Goal: Task Accomplishment & Management: Manage account settings

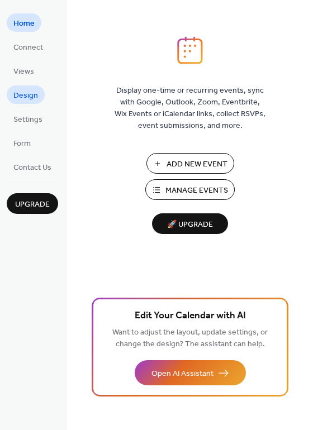
click at [22, 97] on span "Design" at bounding box center [25, 96] width 25 height 12
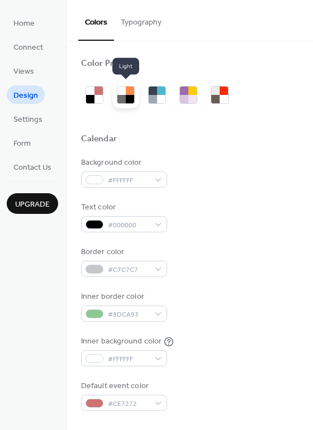
click at [131, 94] on div at bounding box center [130, 91] width 8 height 8
click at [147, 17] on button "Typography" at bounding box center [141, 20] width 54 height 40
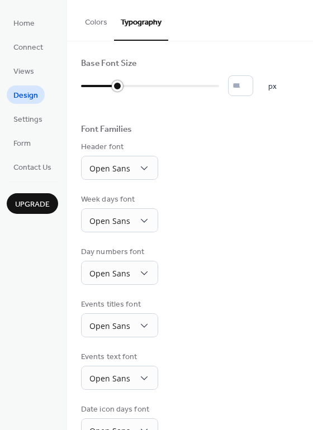
drag, startPoint x: 85, startPoint y: 88, endPoint x: 125, endPoint y: 88, distance: 39.7
click at [117, 88] on div at bounding box center [99, 86] width 36 height 18
type input "*"
drag, startPoint x: 129, startPoint y: 88, endPoint x: 96, endPoint y: 89, distance: 33.5
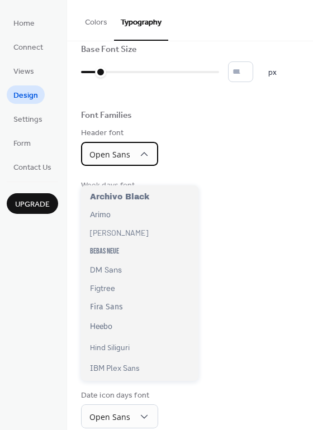
scroll to position [81, 0]
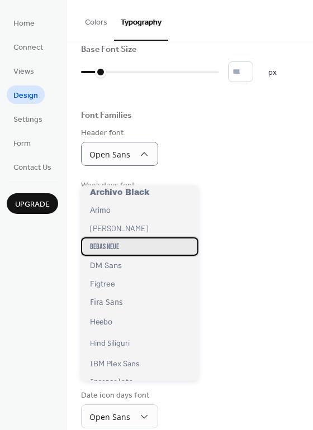
click at [110, 249] on span "Bebas Neue" at bounding box center [104, 247] width 29 height 10
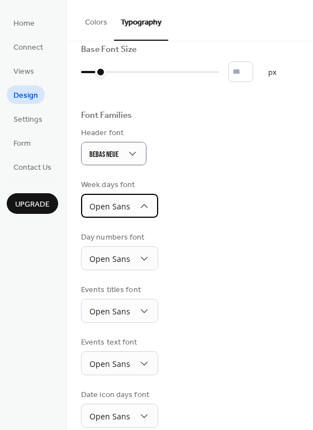
click at [113, 212] on span "Open Sans" at bounding box center [109, 206] width 41 height 11
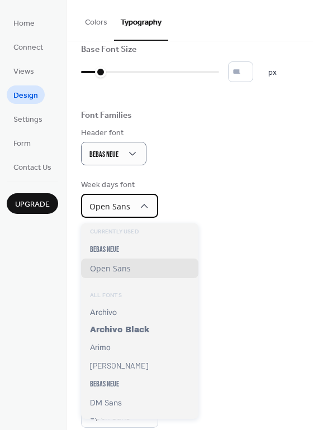
click at [113, 212] on span "Open Sans" at bounding box center [109, 206] width 41 height 11
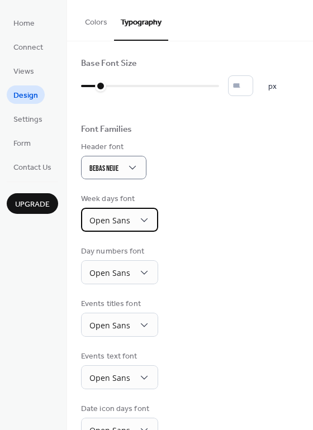
scroll to position [0, 0]
click at [100, 26] on button "Colors" at bounding box center [96, 20] width 36 height 40
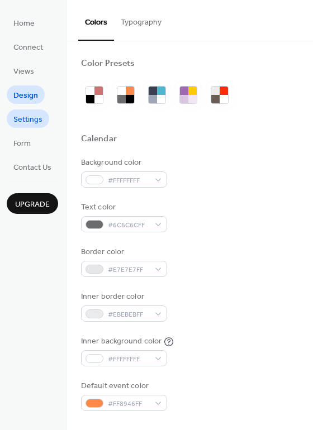
click at [38, 120] on span "Settings" at bounding box center [27, 120] width 29 height 12
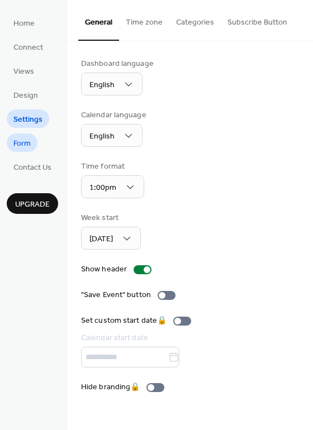
click at [34, 135] on link "Form" at bounding box center [22, 143] width 31 height 18
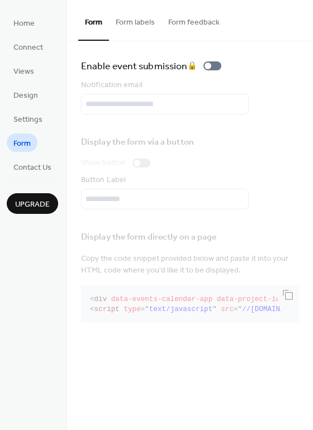
click at [131, 20] on button "Form labels" at bounding box center [135, 20] width 53 height 40
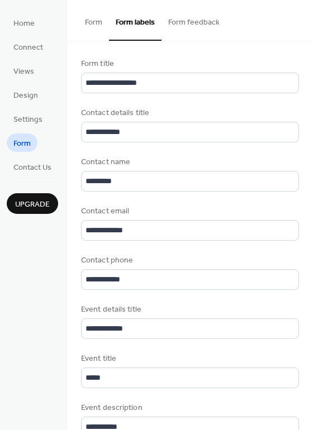
click at [94, 23] on button "Form" at bounding box center [93, 20] width 31 height 40
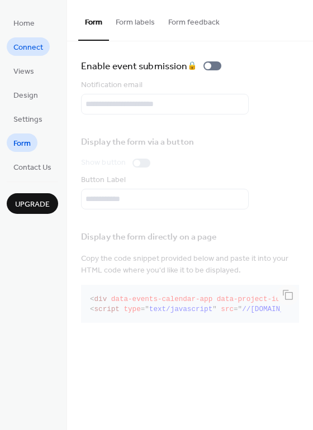
click at [33, 54] on span "Connect" at bounding box center [28, 48] width 30 height 12
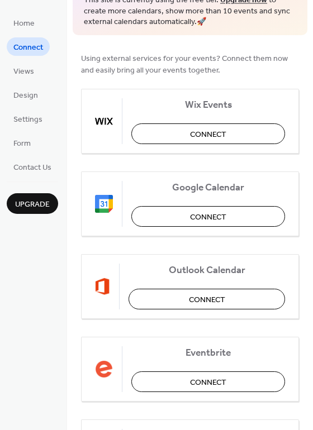
scroll to position [75, 0]
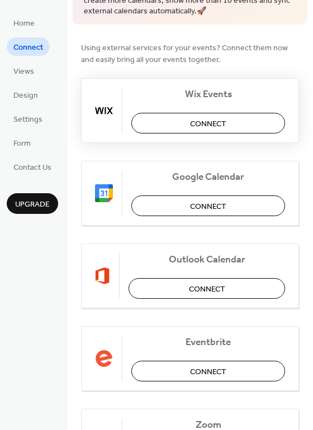
click at [178, 121] on button "Connect" at bounding box center [208, 123] width 154 height 21
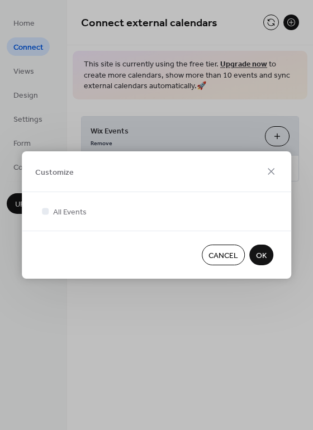
scroll to position [0, 0]
click at [259, 250] on span "OK" at bounding box center [261, 256] width 11 height 12
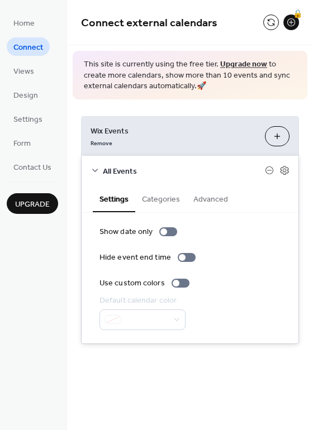
click at [152, 186] on button "Categories" at bounding box center [160, 199] width 51 height 26
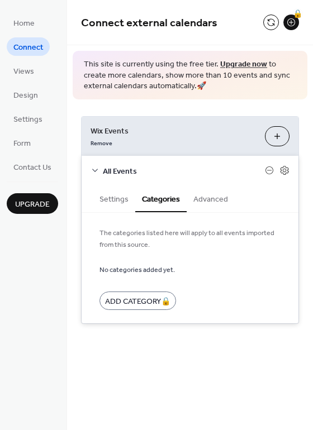
click at [119, 196] on button "Settings" at bounding box center [114, 199] width 42 height 26
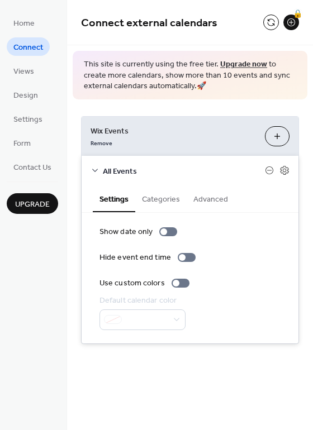
click at [227, 62] on link "Upgrade now" at bounding box center [243, 64] width 47 height 15
click at [27, 63] on link "Views" at bounding box center [24, 70] width 34 height 18
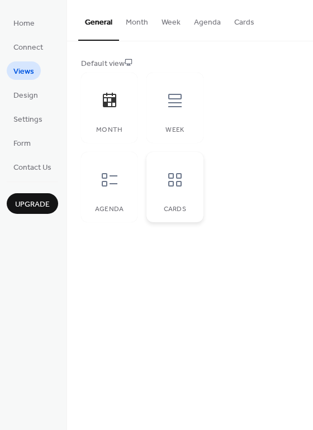
click at [172, 189] on div at bounding box center [175, 180] width 34 height 34
click at [118, 183] on icon at bounding box center [110, 180] width 18 height 18
click at [156, 107] on div "Week" at bounding box center [174, 108] width 56 height 70
click at [121, 103] on div at bounding box center [110, 101] width 34 height 34
click at [130, 24] on button "Month" at bounding box center [137, 20] width 36 height 40
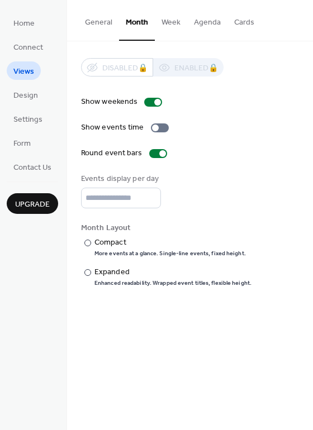
click at [166, 20] on button "Week" at bounding box center [171, 20] width 32 height 40
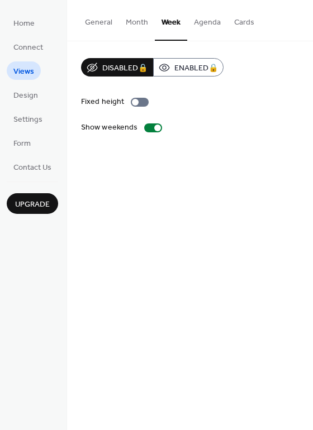
click at [197, 23] on button "Agenda" at bounding box center [207, 20] width 40 height 40
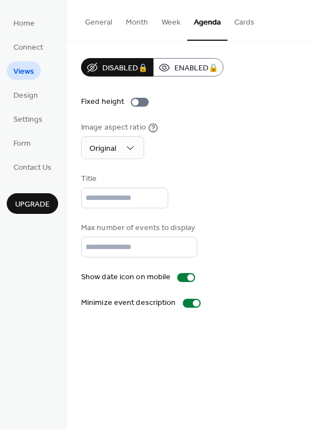
click at [241, 24] on button "Cards" at bounding box center [244, 20] width 34 height 40
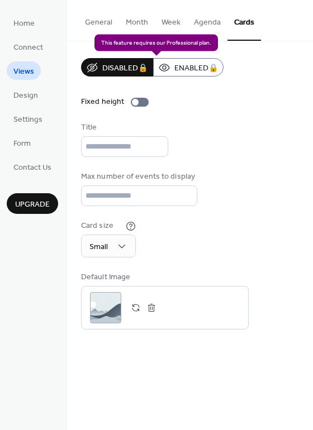
click at [172, 68] on div "Disabled 🔒 Enabled 🔒" at bounding box center [152, 67] width 143 height 18
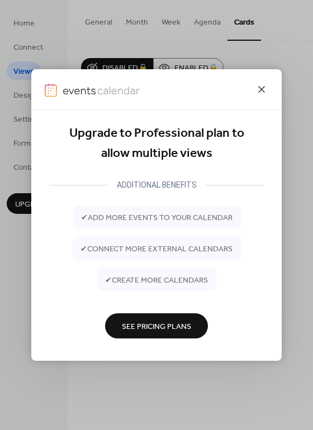
click at [260, 90] on icon at bounding box center [261, 89] width 13 height 13
